Goal: Ask a question: Seek information or help from site administrators or community

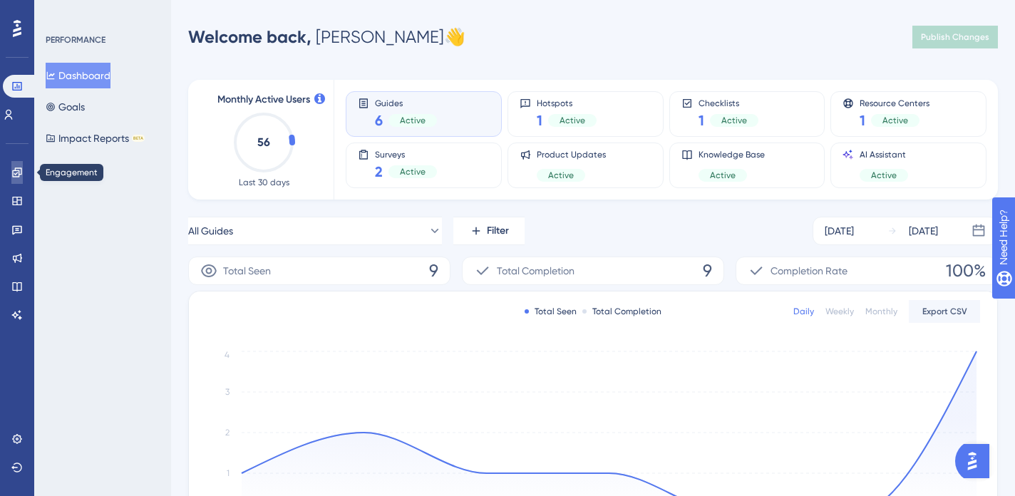
click at [19, 173] on icon at bounding box center [16, 171] width 9 height 9
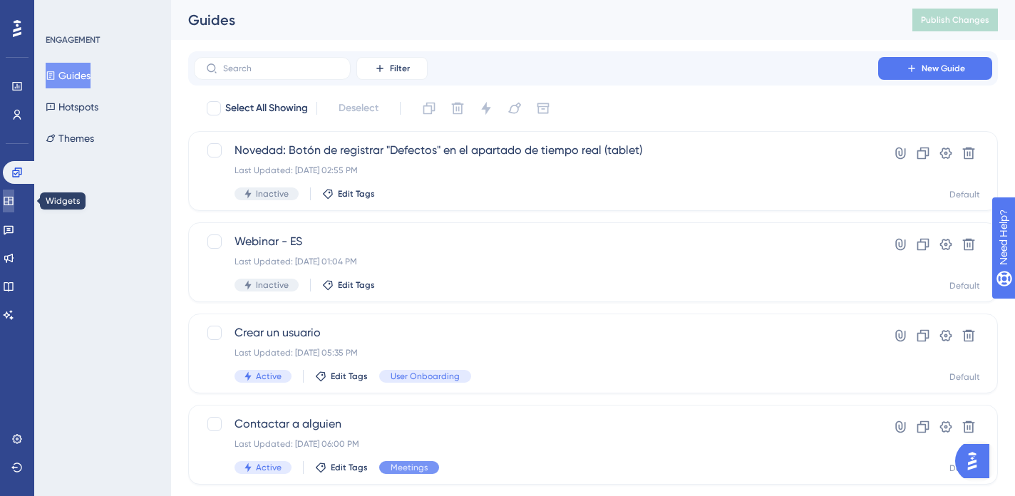
click at [13, 201] on icon at bounding box center [8, 201] width 9 height 9
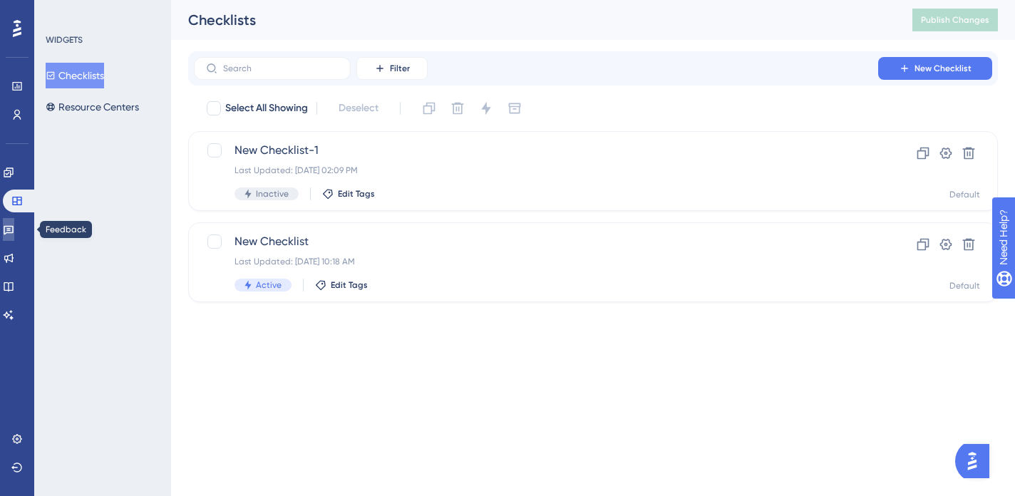
click at [14, 232] on icon at bounding box center [8, 229] width 11 height 11
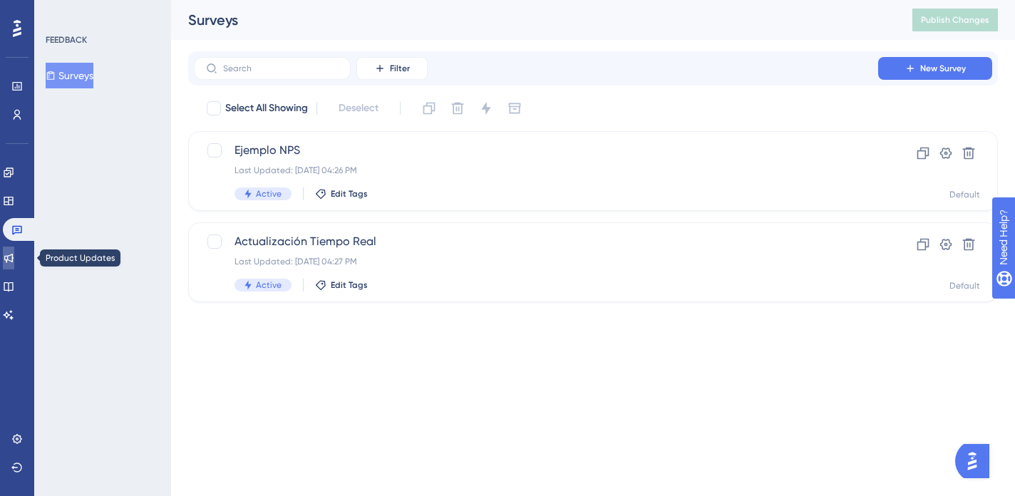
click at [14, 261] on icon at bounding box center [8, 258] width 9 height 9
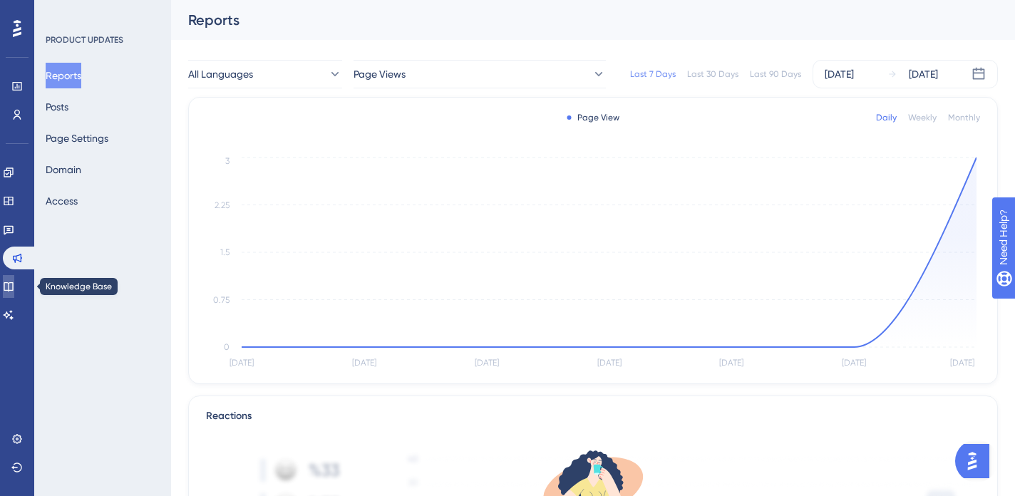
click at [14, 286] on icon at bounding box center [8, 286] width 11 height 11
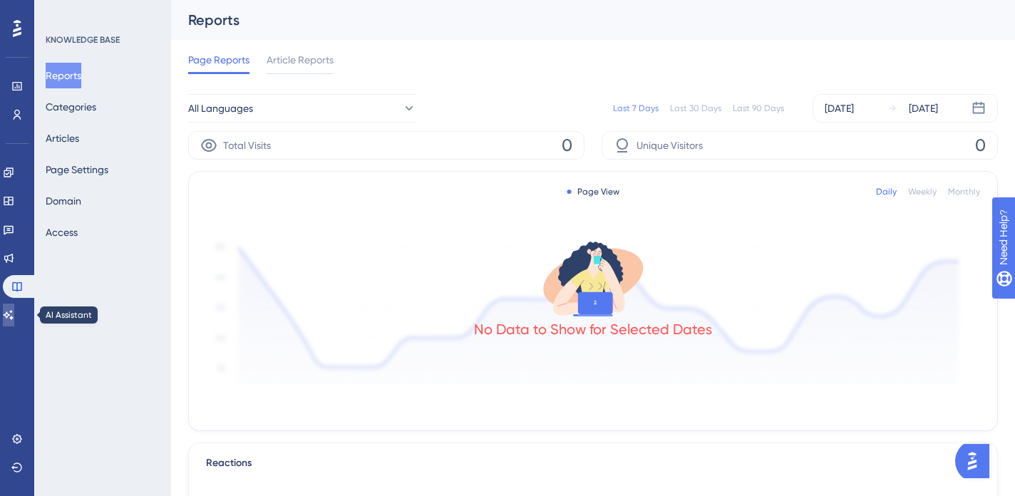
click at [14, 318] on icon at bounding box center [9, 314] width 10 height 9
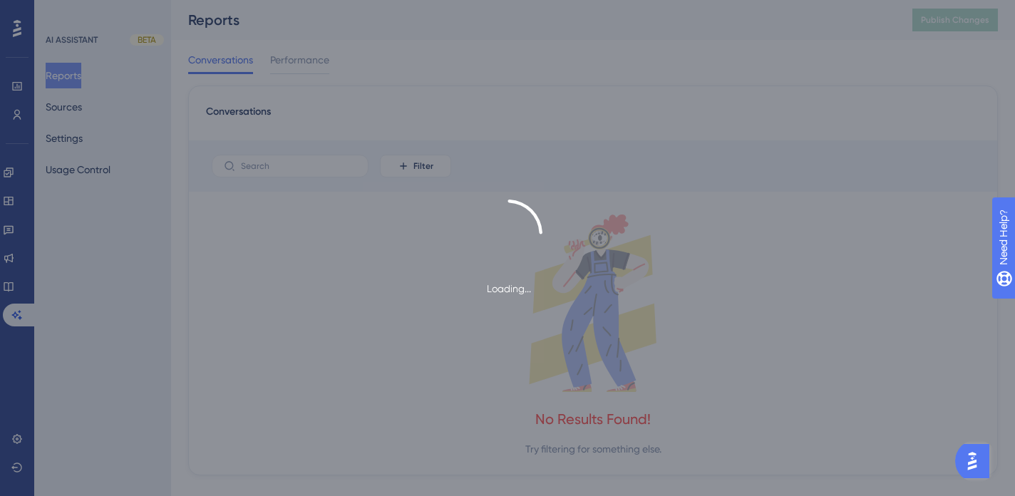
click at [21, 257] on div "Loading..." at bounding box center [507, 249] width 1015 height 98
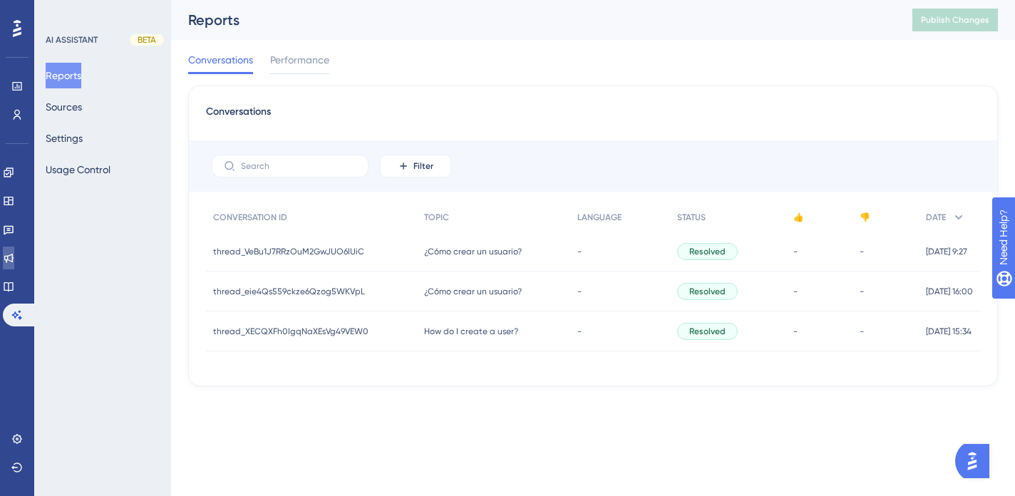
click at [14, 257] on icon at bounding box center [8, 258] width 9 height 9
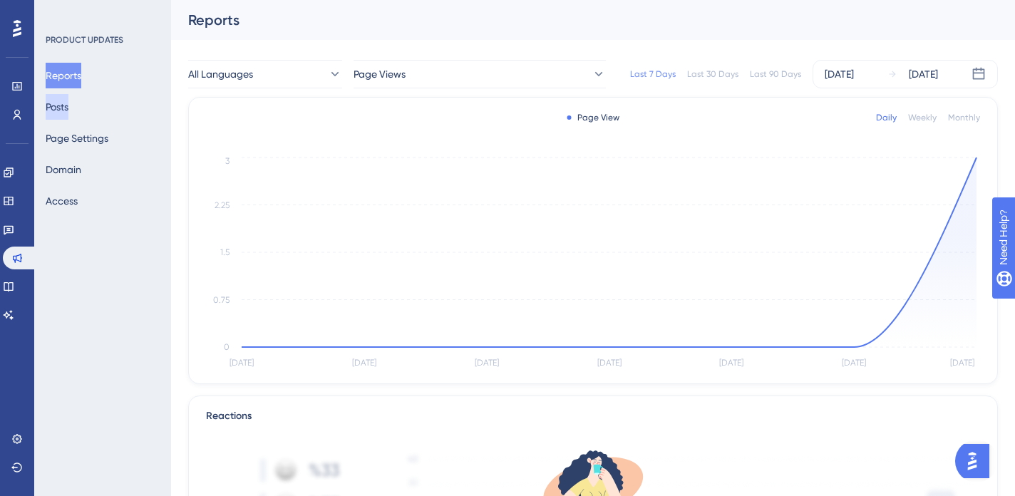
click at [68, 106] on button "Posts" at bounding box center [57, 107] width 23 height 26
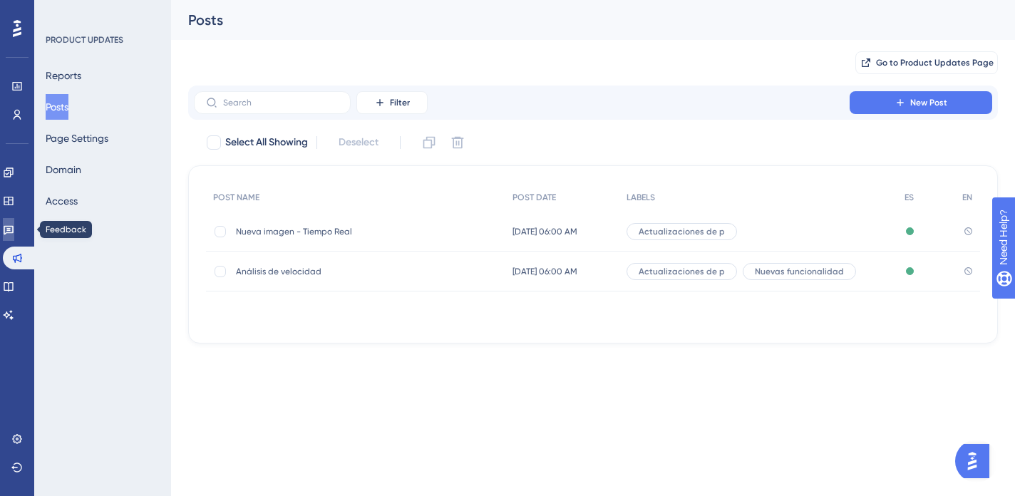
click at [14, 230] on icon at bounding box center [8, 229] width 11 height 11
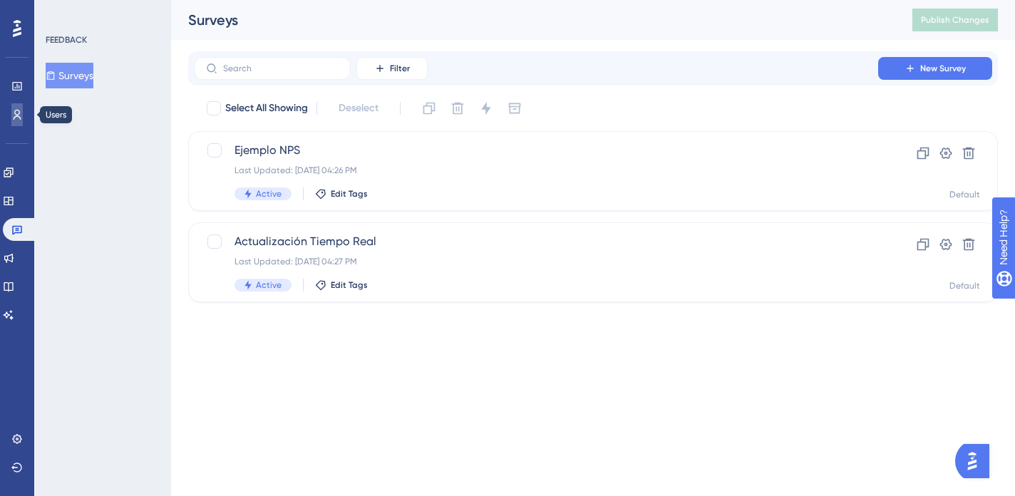
click at [19, 114] on icon at bounding box center [16, 114] width 11 height 11
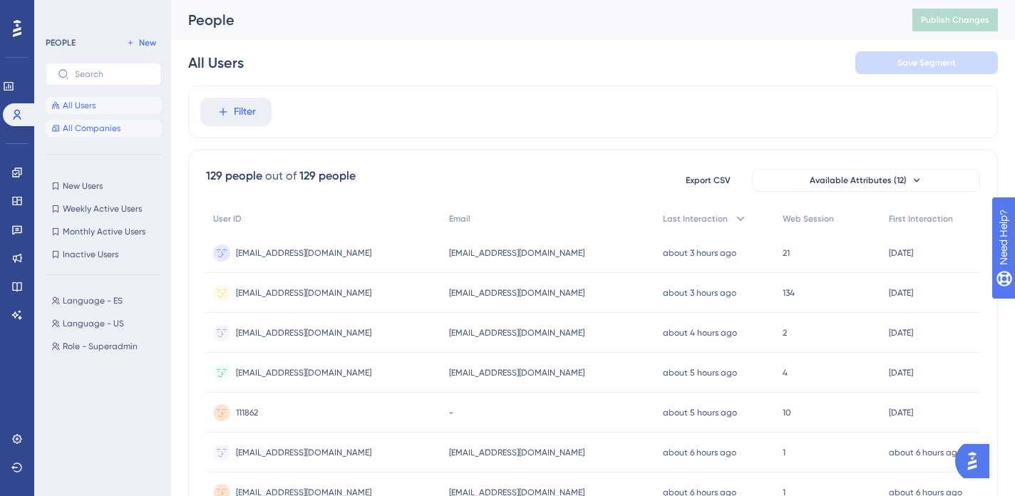
click at [71, 127] on span "All Companies" at bounding box center [92, 128] width 58 height 11
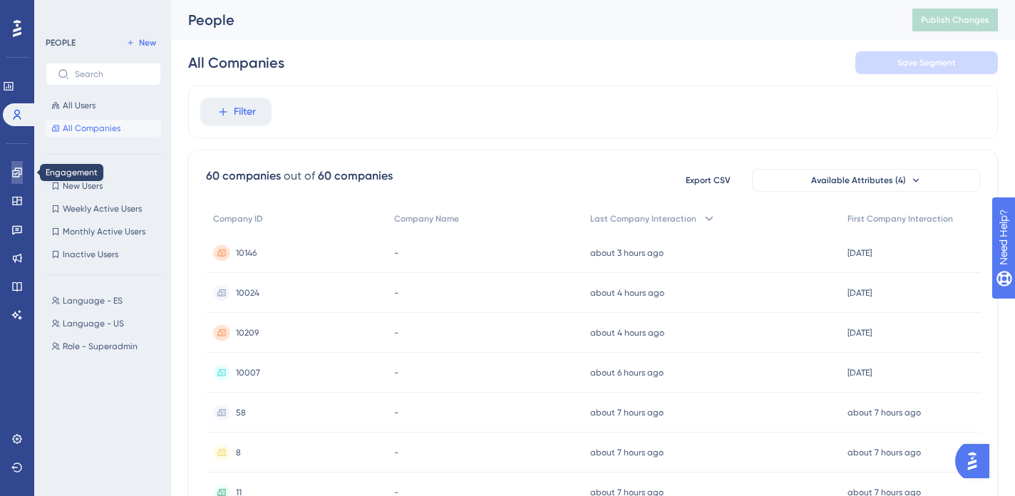
click at [18, 170] on icon at bounding box center [16, 171] width 9 height 9
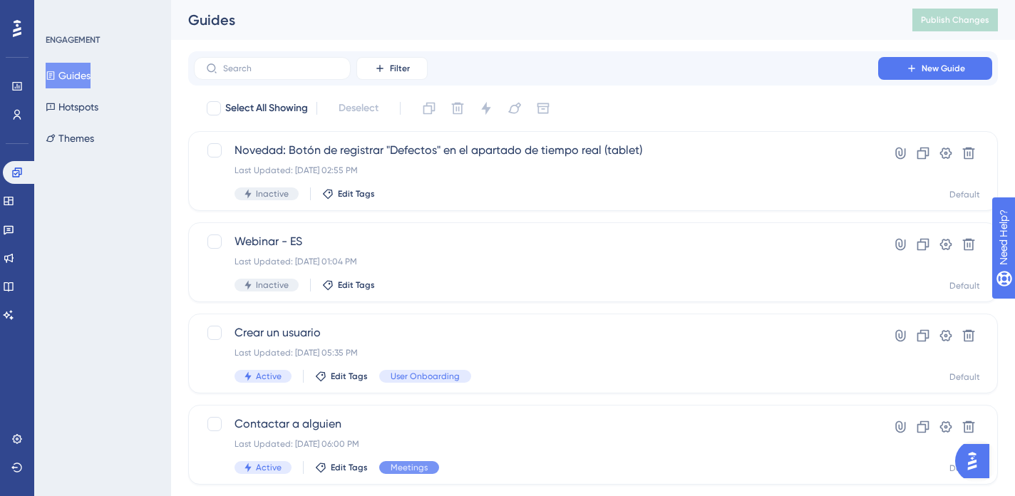
click at [86, 65] on button "Guides" at bounding box center [68, 76] width 45 height 26
click at [944, 154] on icon at bounding box center [946, 153] width 12 height 11
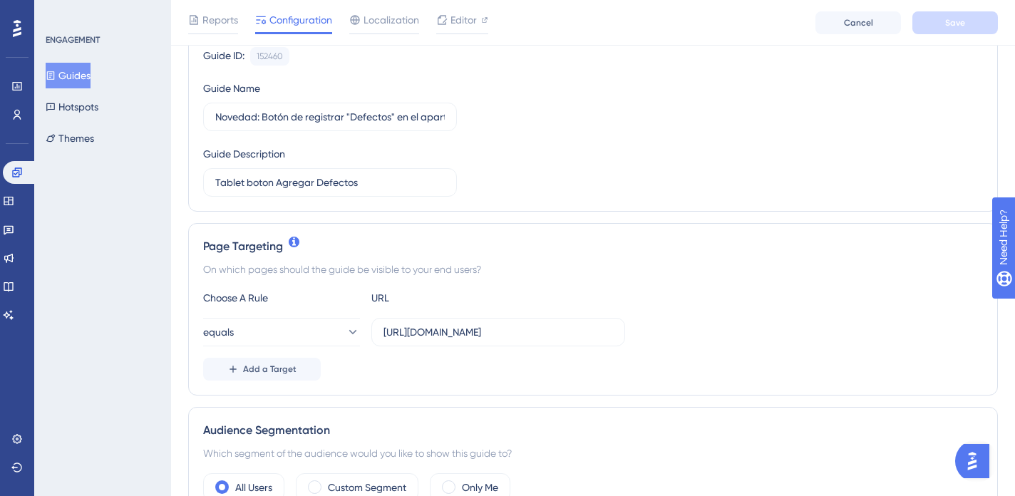
scroll to position [149, 0]
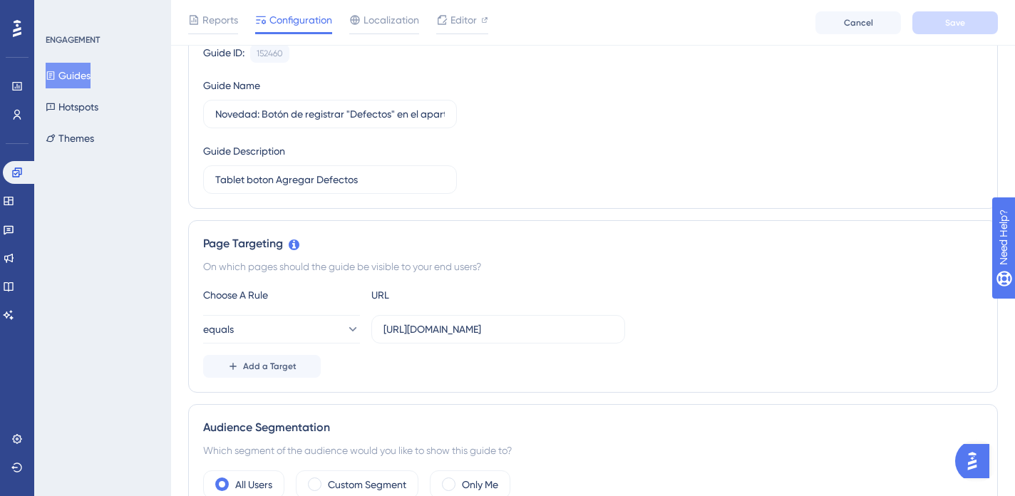
click at [973, 465] on img "Open AI Assistant Launcher" at bounding box center [972, 461] width 26 height 26
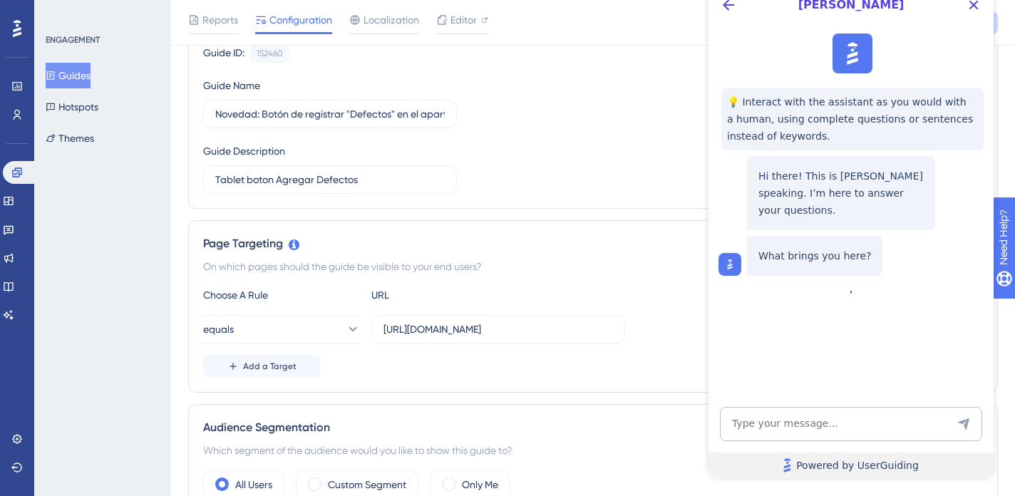
scroll to position [0, 0]
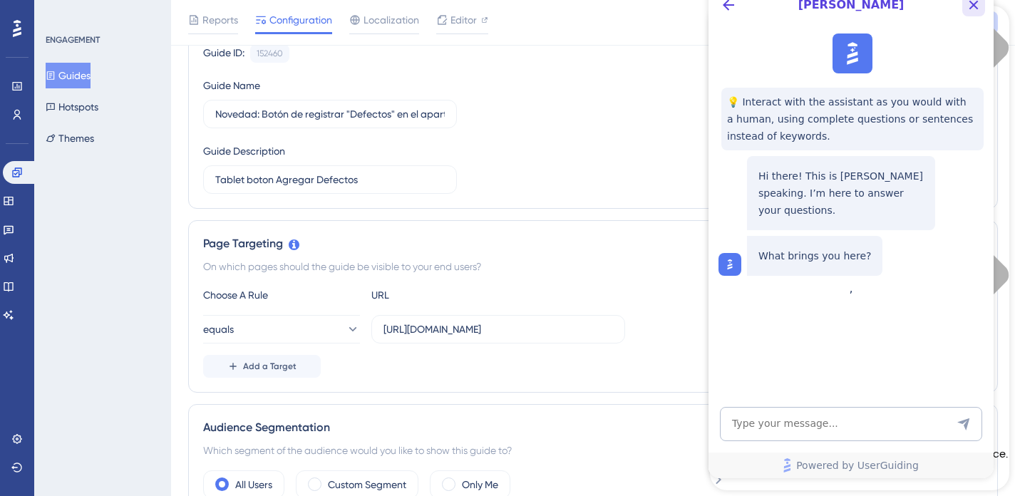
drag, startPoint x: 978, startPoint y: 6, endPoint x: 977, endPoint y: -18, distance: 23.6
click at [978, 6] on icon "Close Button" at bounding box center [973, 4] width 17 height 17
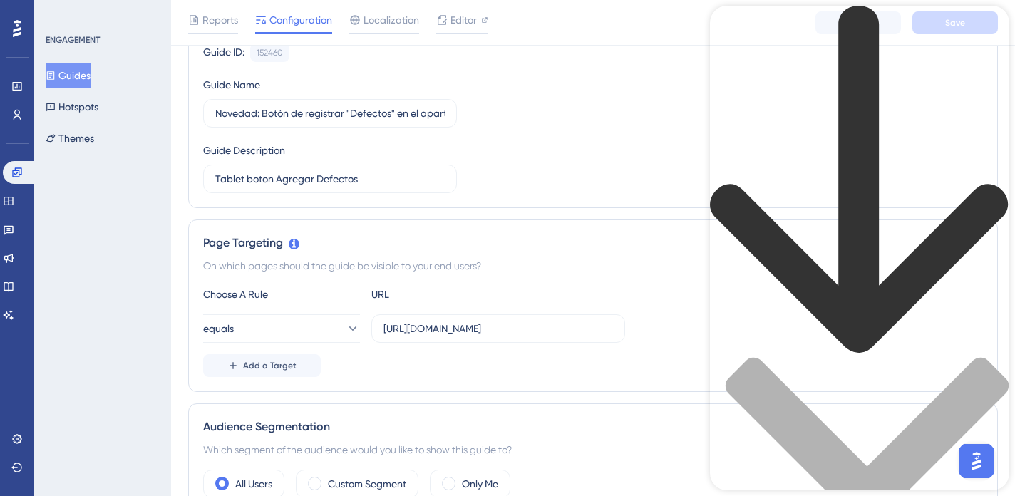
click at [822, 83] on div "Resource Center Header" at bounding box center [859, 348] width 299 height 684
type input "url target"
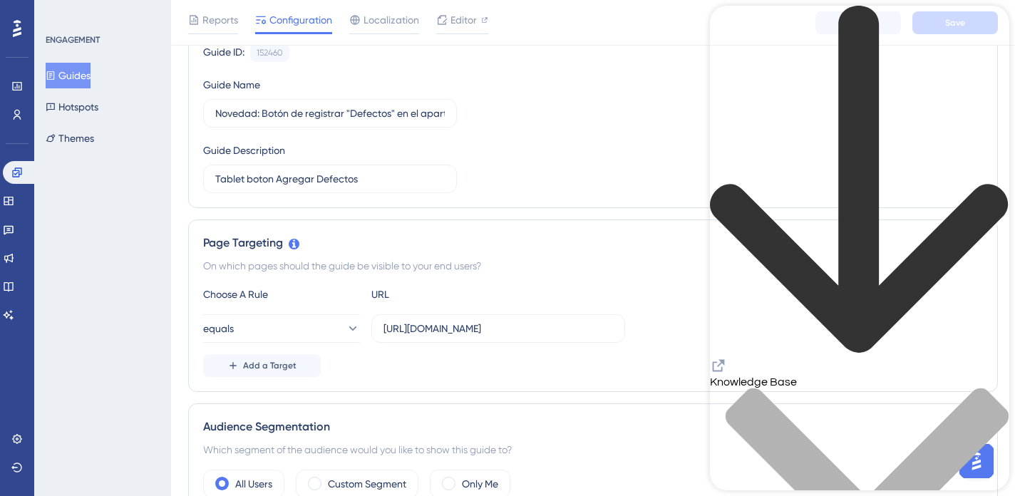
click at [86, 76] on button "Guides" at bounding box center [68, 76] width 45 height 26
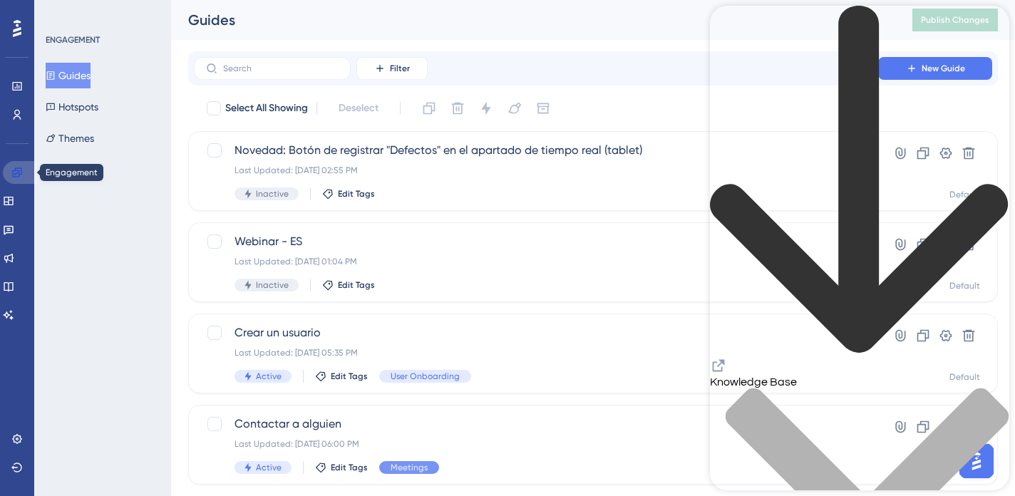
click at [16, 171] on icon at bounding box center [16, 172] width 11 height 11
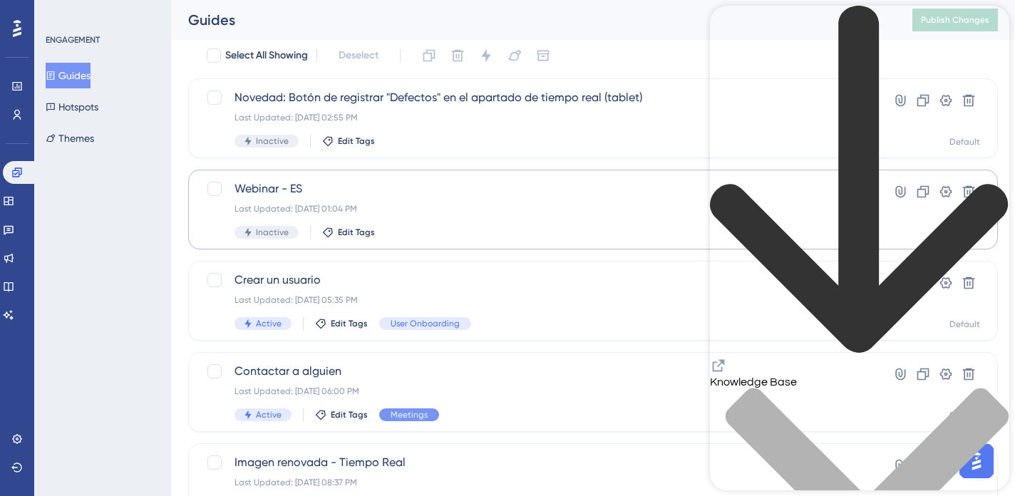
scroll to position [53, 0]
click at [21, 437] on icon at bounding box center [16, 438] width 11 height 11
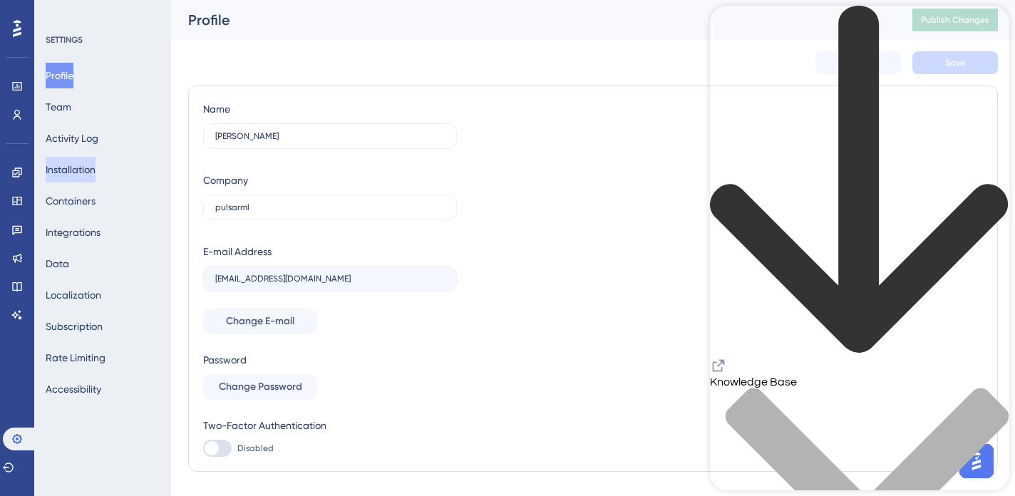
click at [85, 165] on button "Installation" at bounding box center [71, 170] width 50 height 26
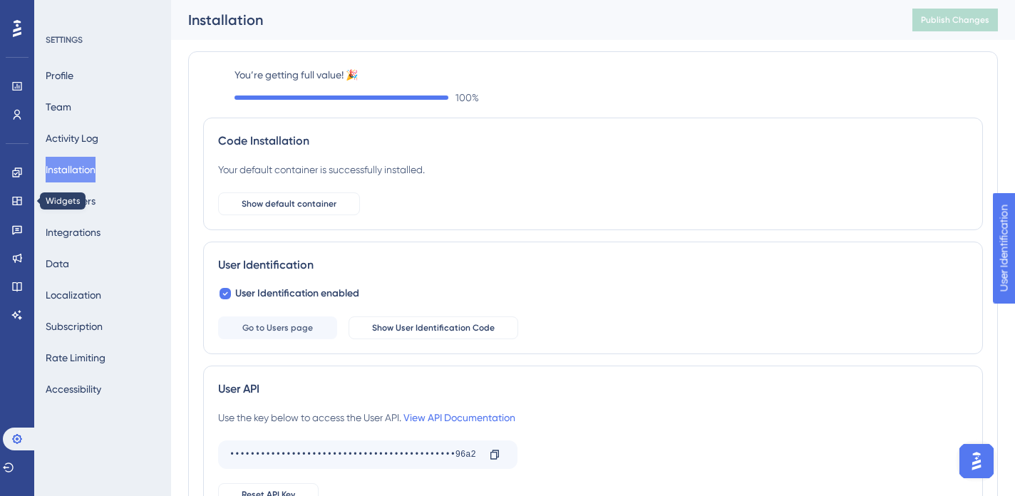
scroll to position [1, 0]
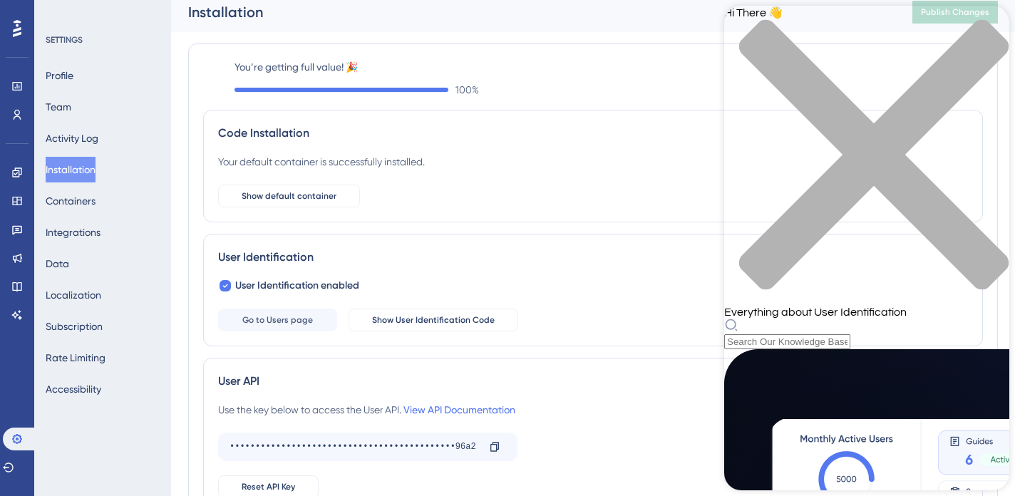
scroll to position [9, 0]
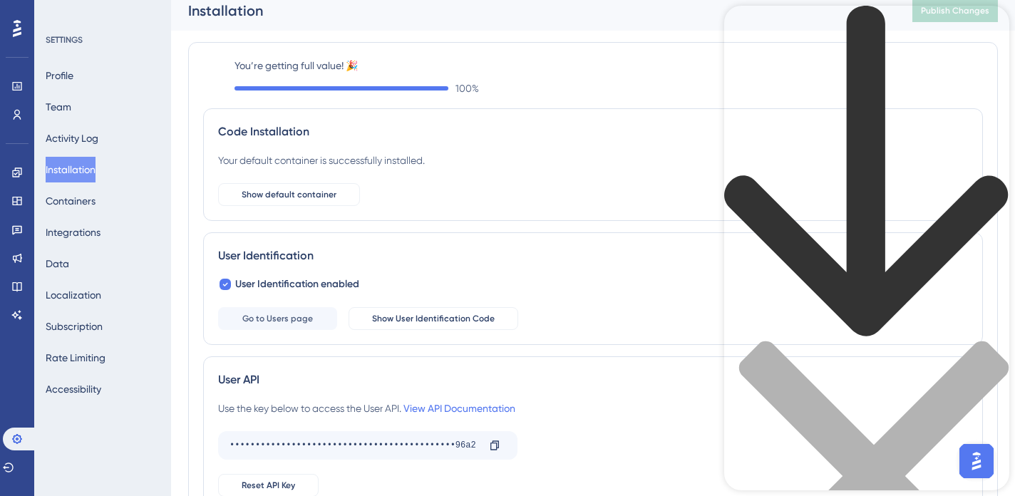
type input "url target"
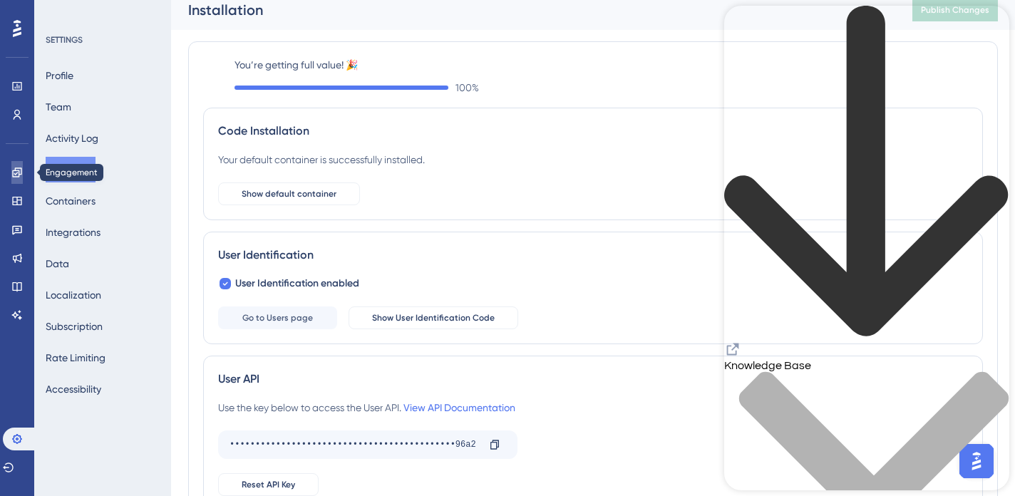
click at [11, 176] on icon at bounding box center [16, 172] width 11 height 11
